Goal: Transaction & Acquisition: Obtain resource

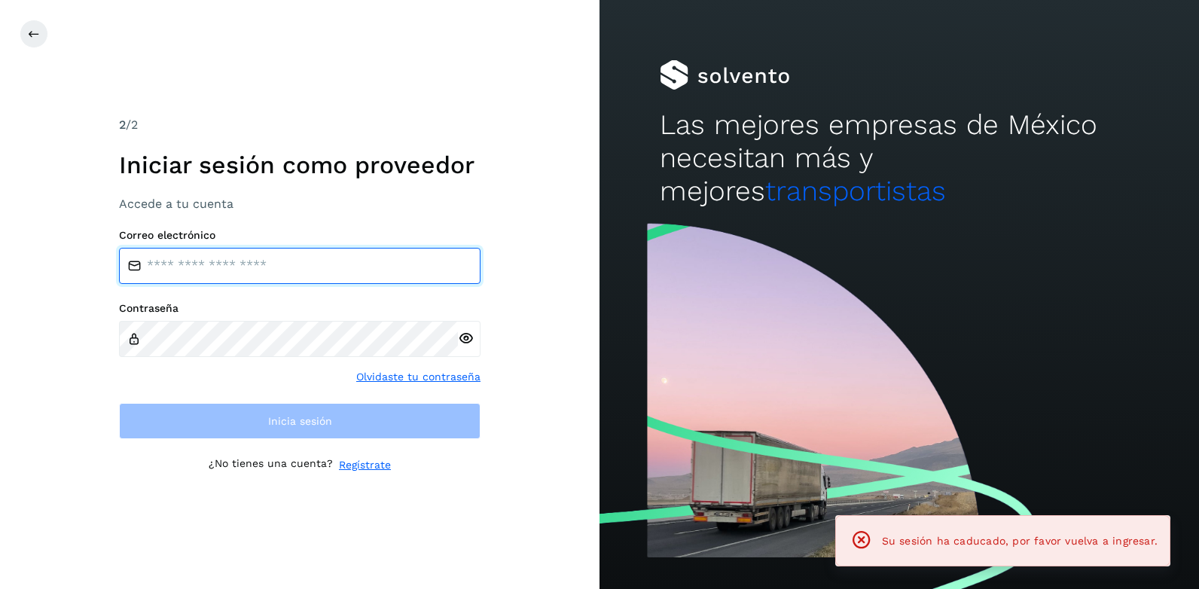
click at [157, 268] on input "email" at bounding box center [299, 266] width 361 height 36
type input "**********"
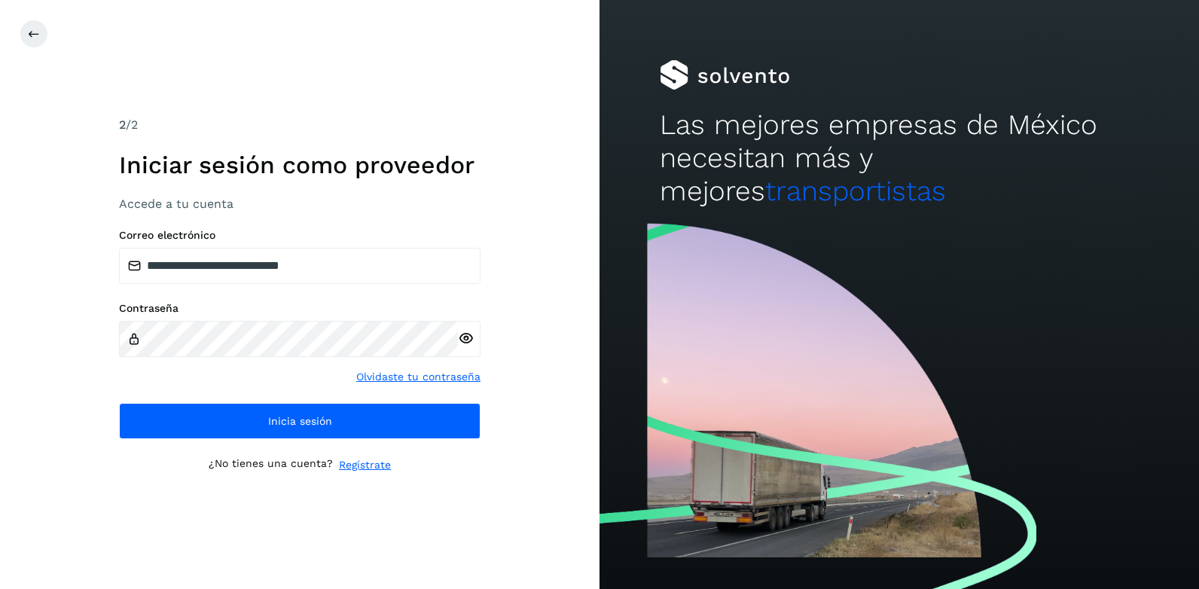
click at [460, 334] on icon at bounding box center [466, 339] width 16 height 16
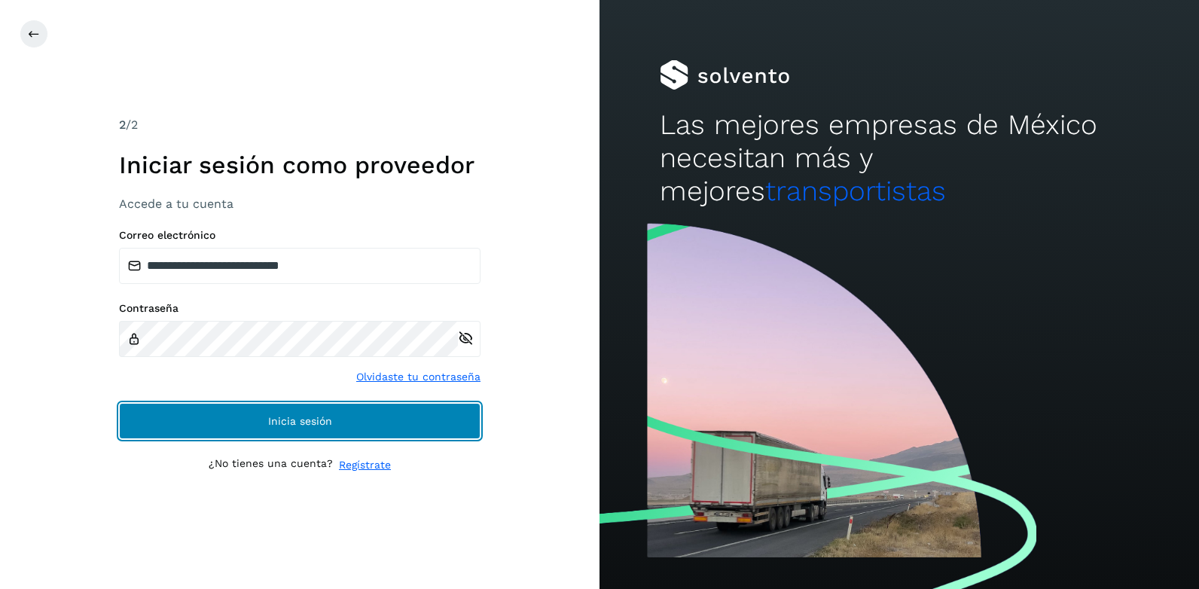
click at [280, 421] on span "Inicia sesión" at bounding box center [300, 421] width 64 height 11
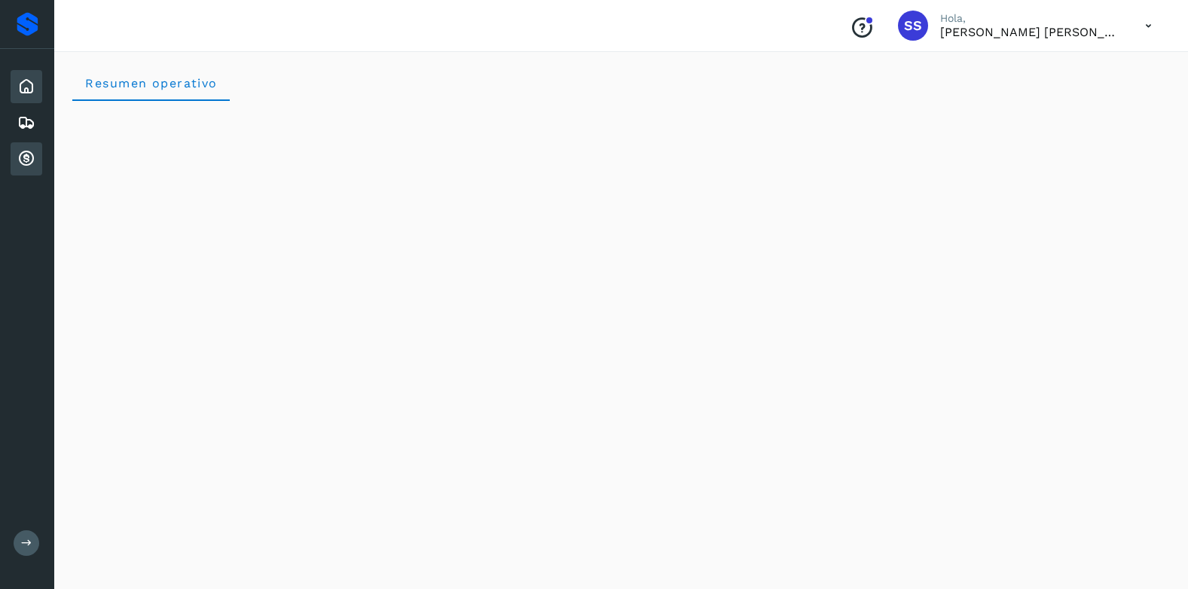
click at [29, 157] on icon at bounding box center [26, 159] width 18 height 18
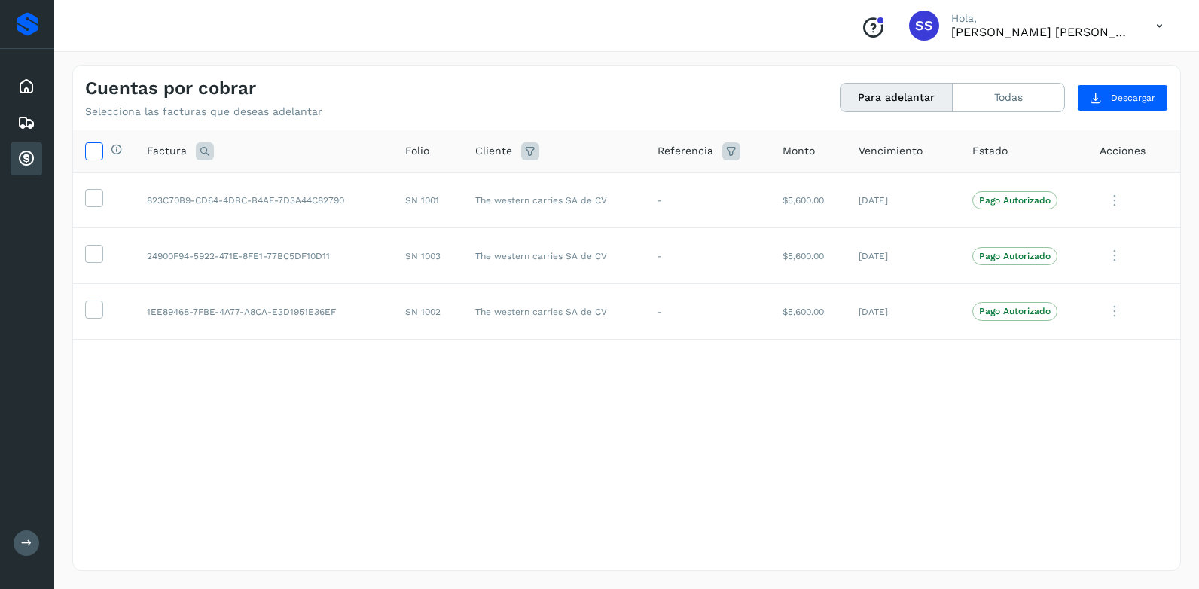
click at [90, 150] on icon at bounding box center [94, 150] width 16 height 16
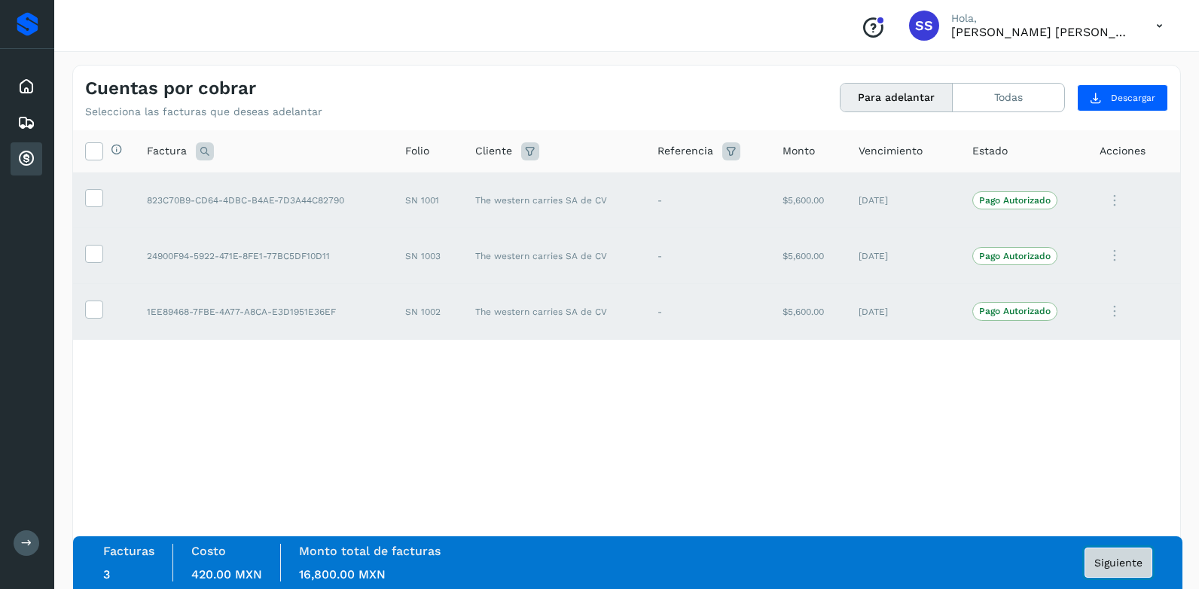
click at [1109, 565] on span "Siguiente" at bounding box center [1118, 562] width 48 height 11
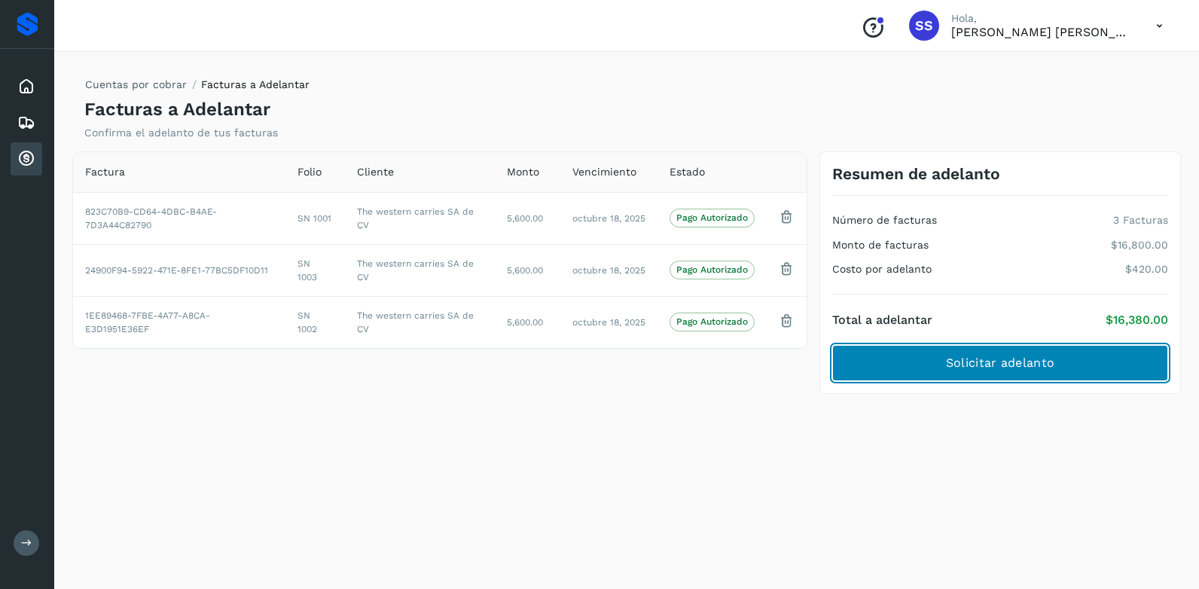
click at [932, 368] on button "Solicitar adelanto" at bounding box center [1000, 363] width 336 height 36
